Goal: Task Accomplishment & Management: Manage account settings

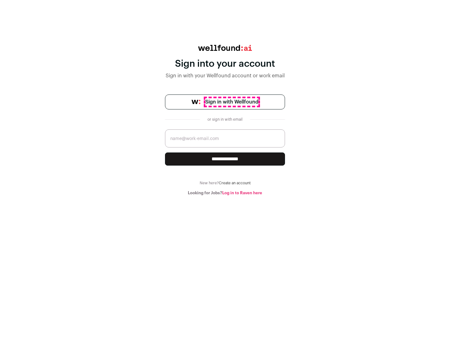
click at [231, 102] on span "Sign in with Wellfound" at bounding box center [231, 101] width 53 height 7
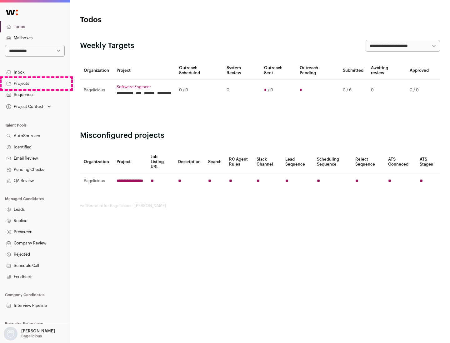
click at [35, 83] on link "Projects" at bounding box center [35, 83] width 70 height 11
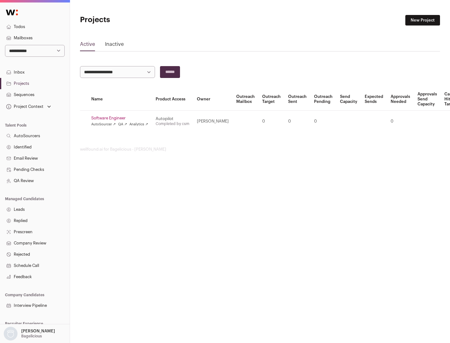
click at [121, 118] on link "Software Engineer" at bounding box center [119, 118] width 57 height 5
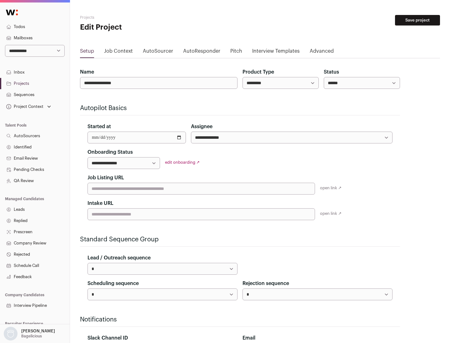
click at [417, 20] on button "Save project" at bounding box center [417, 20] width 45 height 11
